Goal: Use online tool/utility: Utilize a website feature to perform a specific function

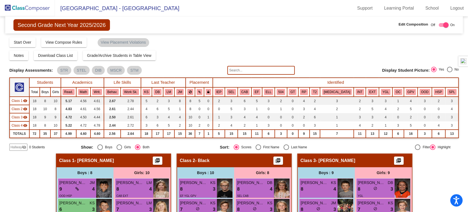
scroll to position [130, 0]
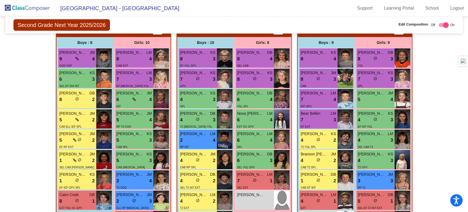
click at [21, 10] on img at bounding box center [27, 8] width 55 height 16
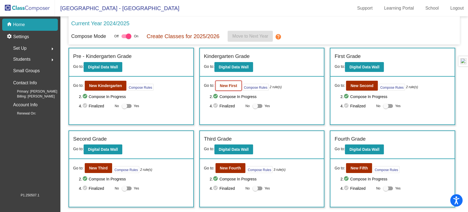
click at [229, 86] on b "New First" at bounding box center [228, 85] width 17 height 4
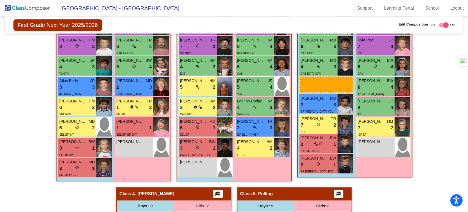
scroll to position [210, 0]
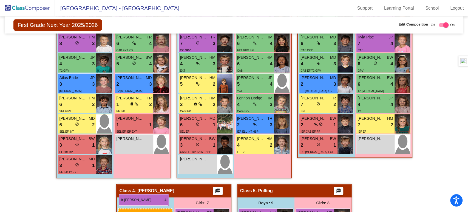
drag, startPoint x: 133, startPoint y: 167, endPoint x: 119, endPoint y: 194, distance: 30.4
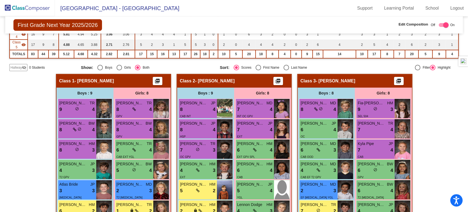
scroll to position [103, 0]
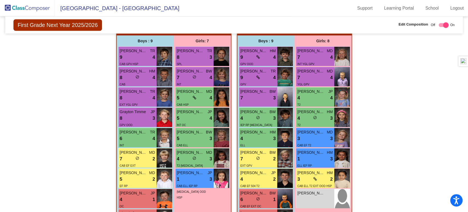
scroll to position [381, 0]
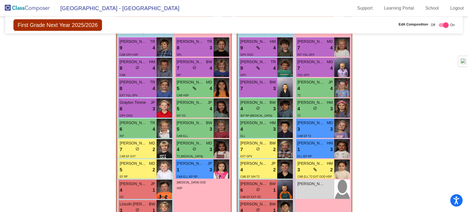
click at [19, 8] on img at bounding box center [27, 8] width 55 height 16
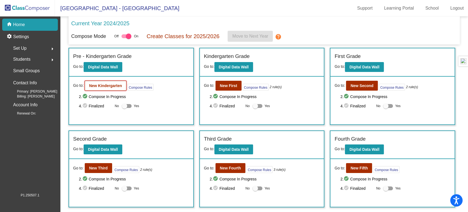
click at [108, 87] on b "New Kindergarten" at bounding box center [105, 85] width 33 height 4
